Goal: Use online tool/utility: Utilize a website feature to perform a specific function

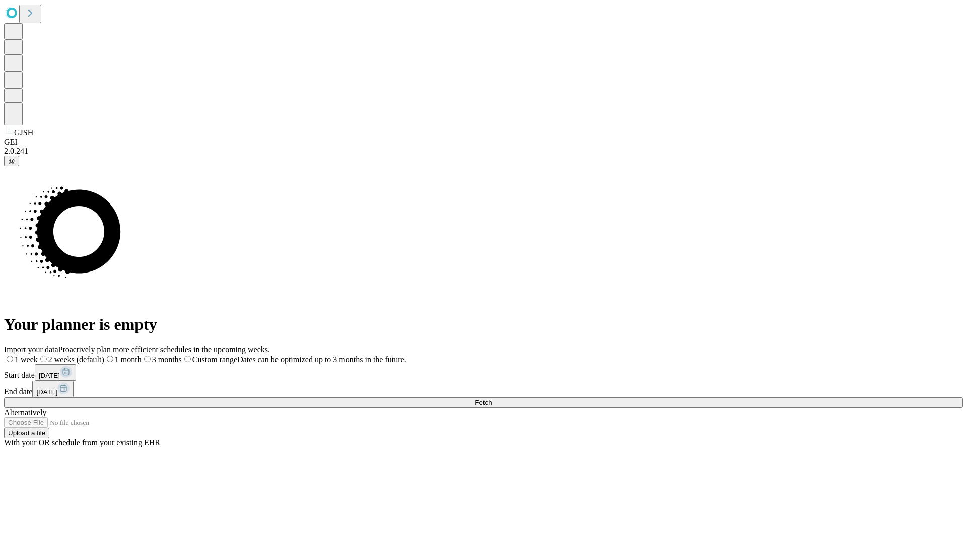
click at [491, 399] on span "Fetch" at bounding box center [483, 403] width 17 height 8
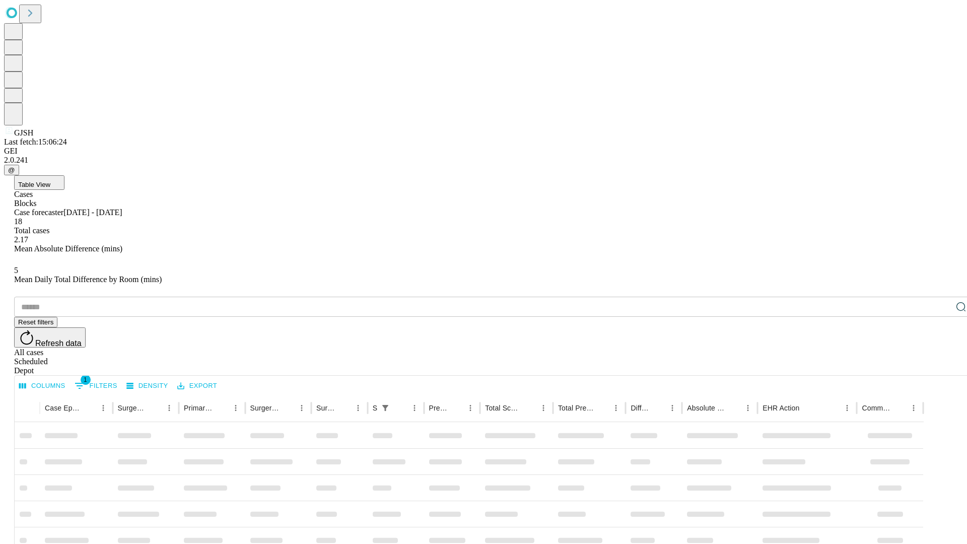
click at [50, 181] on span "Table View" at bounding box center [34, 185] width 32 height 8
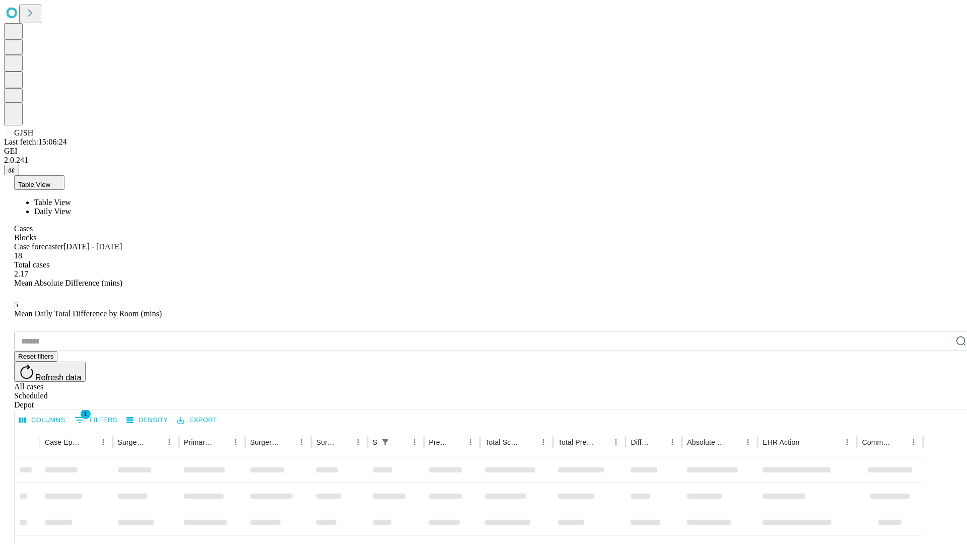
click at [71, 207] on span "Daily View" at bounding box center [52, 211] width 37 height 9
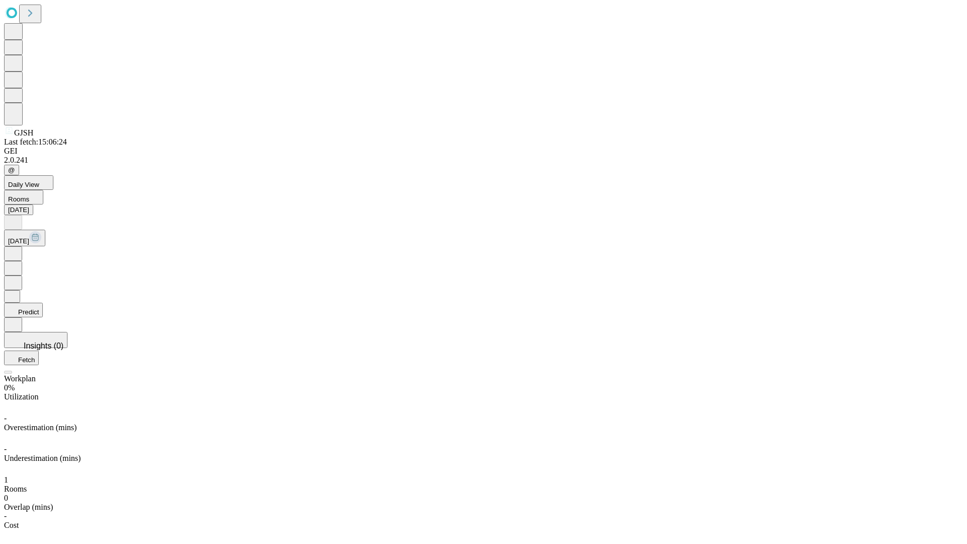
click at [43, 303] on button "Predict" at bounding box center [23, 310] width 39 height 15
